Goal: Information Seeking & Learning: Learn about a topic

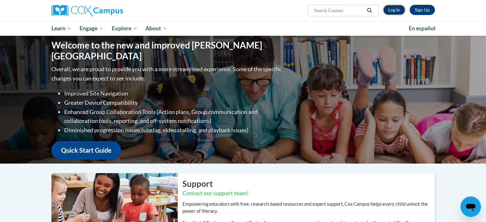
click at [395, 10] on link "Log In" at bounding box center [394, 10] width 22 height 10
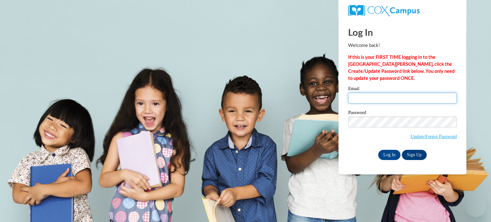
type input "keith.sohr@wfbschools.com"
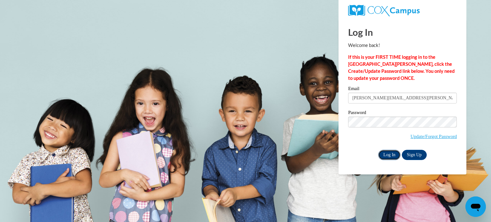
click at [389, 154] on input "Log In" at bounding box center [389, 155] width 22 height 10
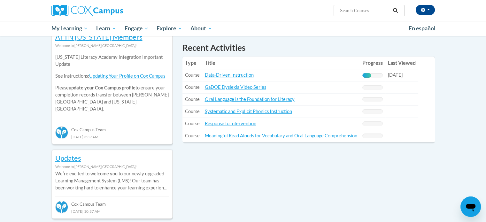
scroll to position [167, 0]
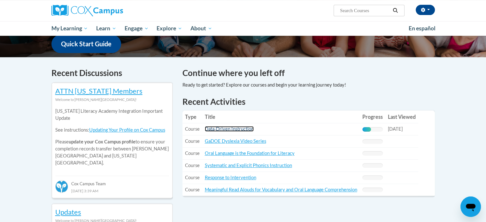
click at [215, 129] on link "Data-Driven Instruction" at bounding box center [229, 128] width 49 height 5
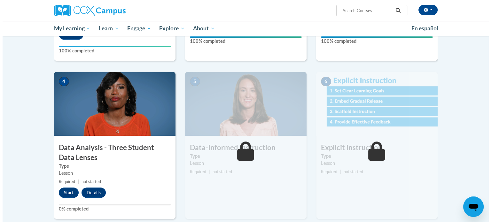
scroll to position [256, 0]
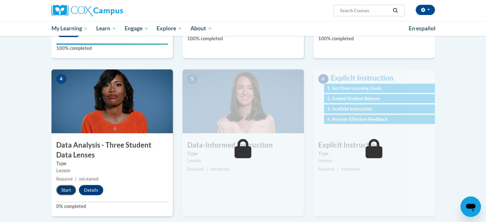
click at [63, 189] on button "Start" at bounding box center [66, 190] width 20 height 10
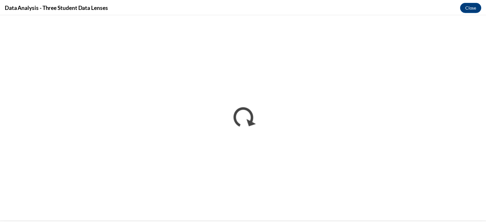
scroll to position [0, 0]
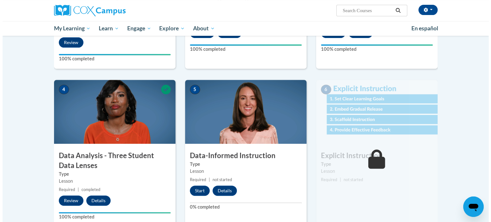
scroll to position [256, 0]
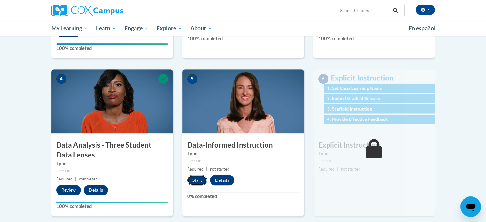
click at [190, 178] on button "Start" at bounding box center [197, 180] width 20 height 10
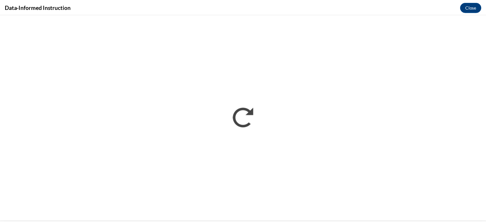
scroll to position [0, 0]
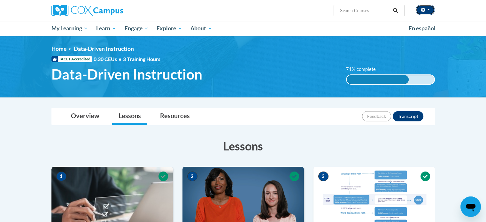
click at [429, 9] on button "button" at bounding box center [425, 10] width 19 height 10
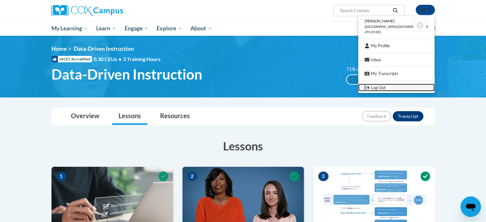
click at [391, 89] on link "Log Out" at bounding box center [396, 88] width 76 height 8
